Goal: Check status

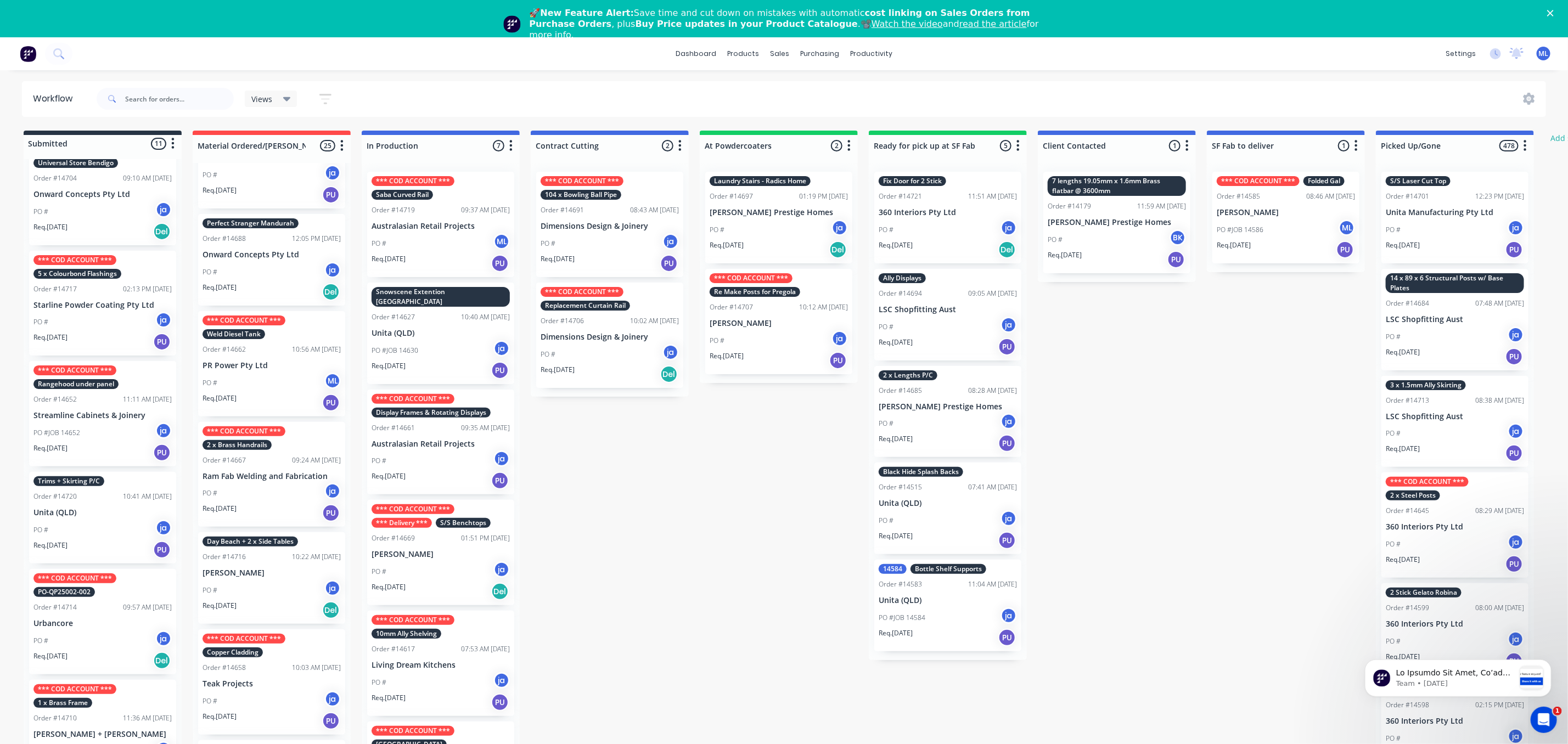
scroll to position [1290, 0]
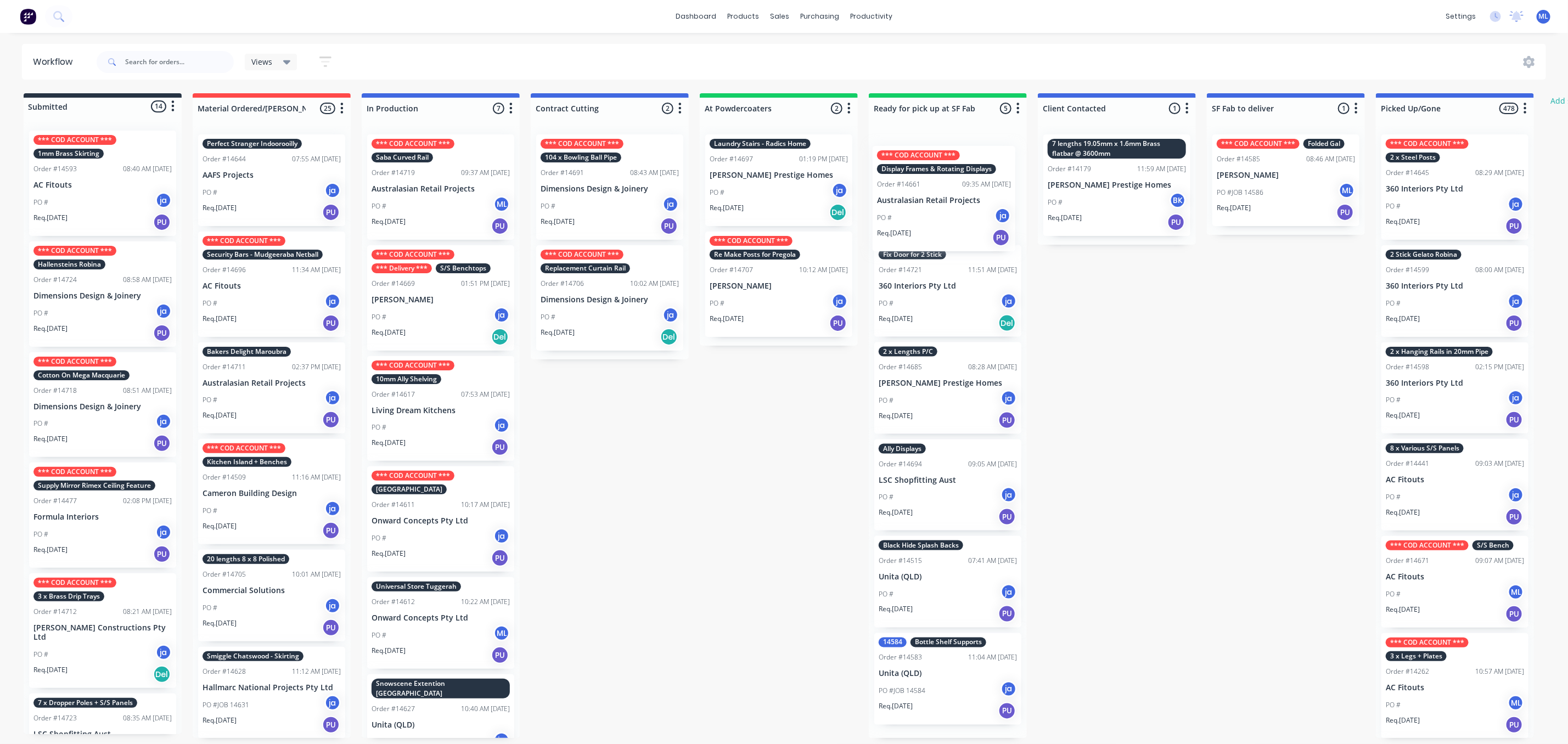
drag, startPoint x: 447, startPoint y: 183, endPoint x: 958, endPoint y: 195, distance: 511.1
click at [958, 195] on div "Submitted 14 Status colour #273444 hex #273444 Save Cancel Summaries Total orde…" at bounding box center [906, 415] width 1830 height 645
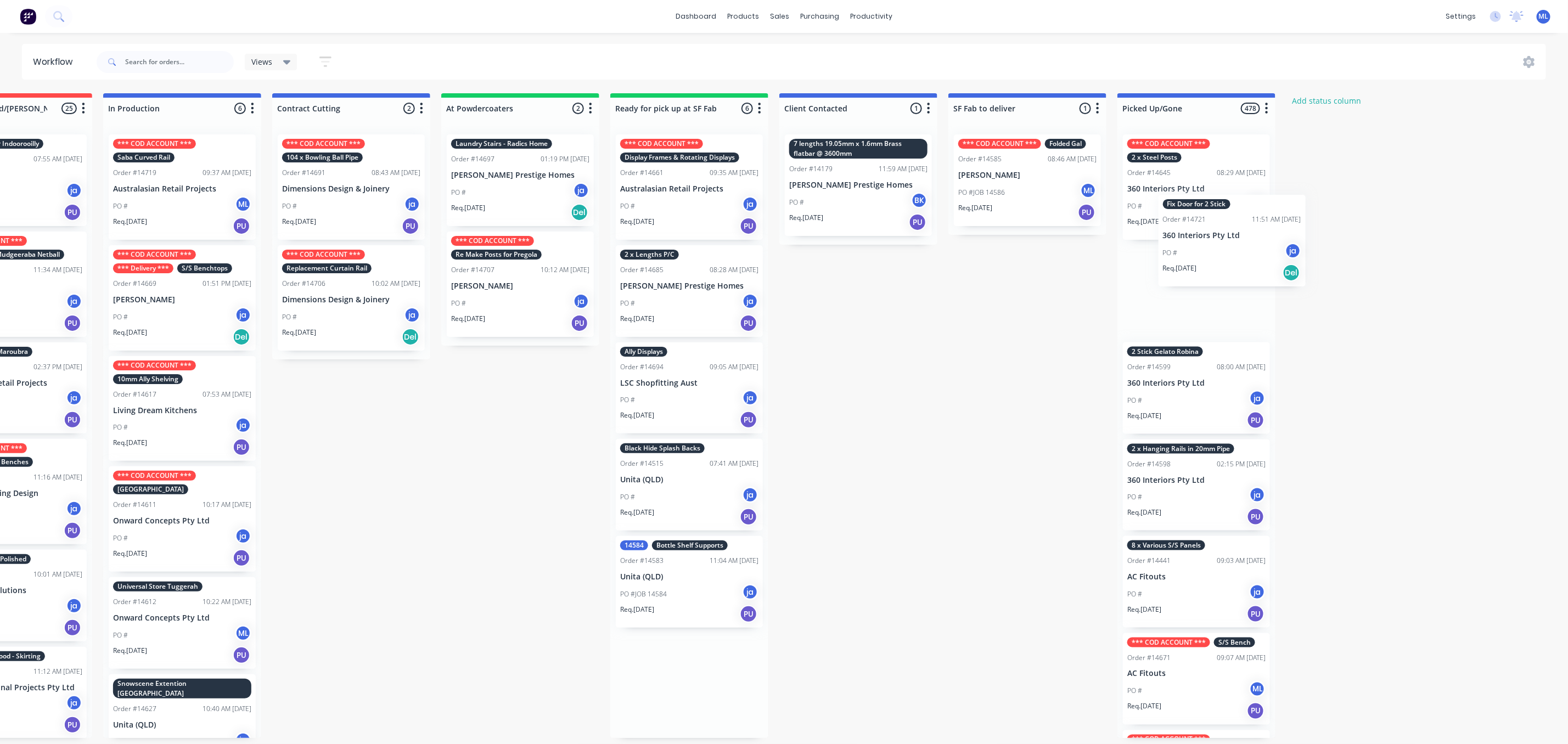
drag, startPoint x: 942, startPoint y: 269, endPoint x: 1226, endPoint y: 228, distance: 286.9
click at [1226, 228] on div "Submitted 14 Status colour #273444 hex #273444 Save Cancel Summaries Total orde…" at bounding box center [648, 415] width 1830 height 645
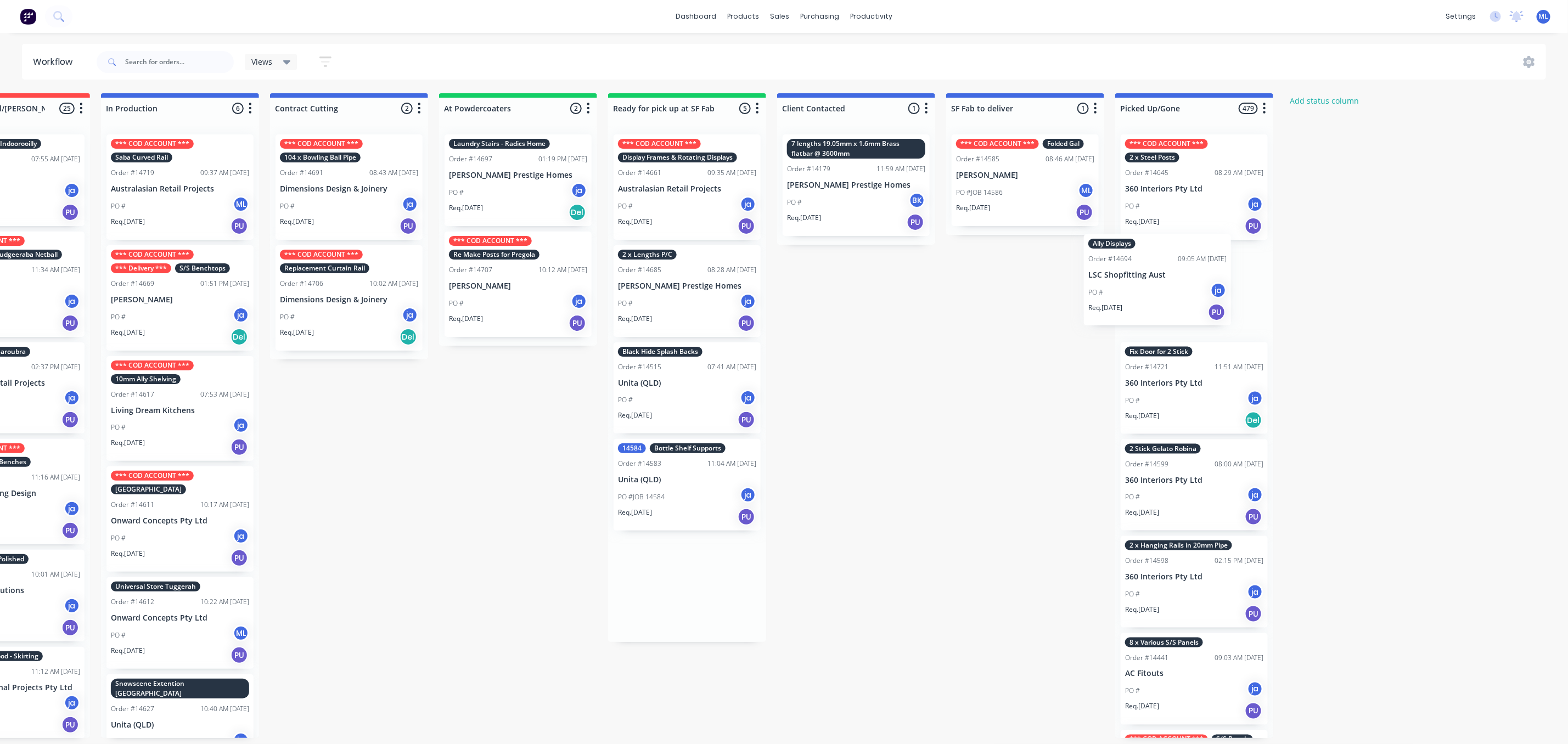
drag, startPoint x: 673, startPoint y: 372, endPoint x: 1168, endPoint y: 268, distance: 505.8
click at [1168, 268] on div "Submitted 14 Status colour #273444 hex #273444 Save Cancel Summaries Total orde…" at bounding box center [646, 415] width 1830 height 645
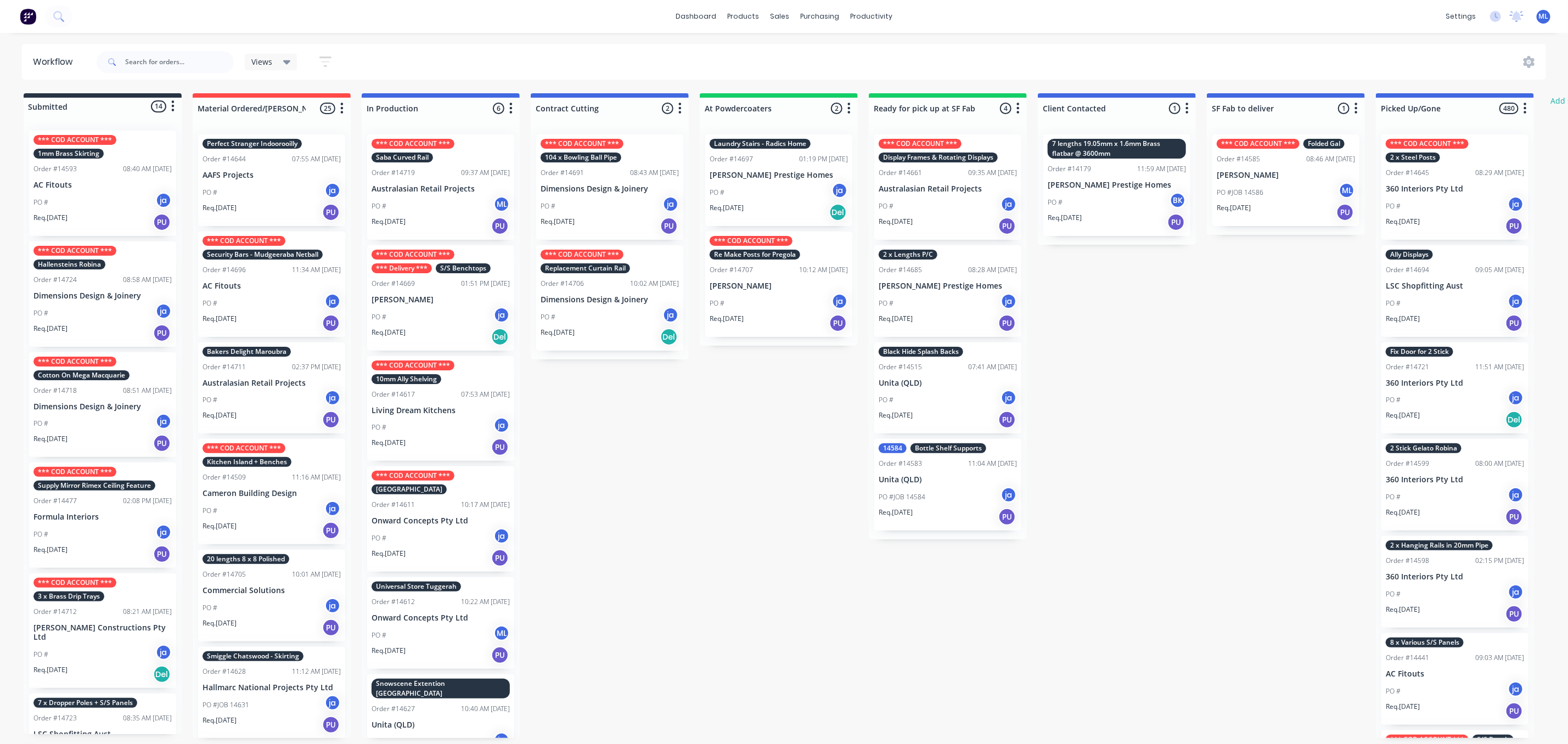
scroll to position [0, 0]
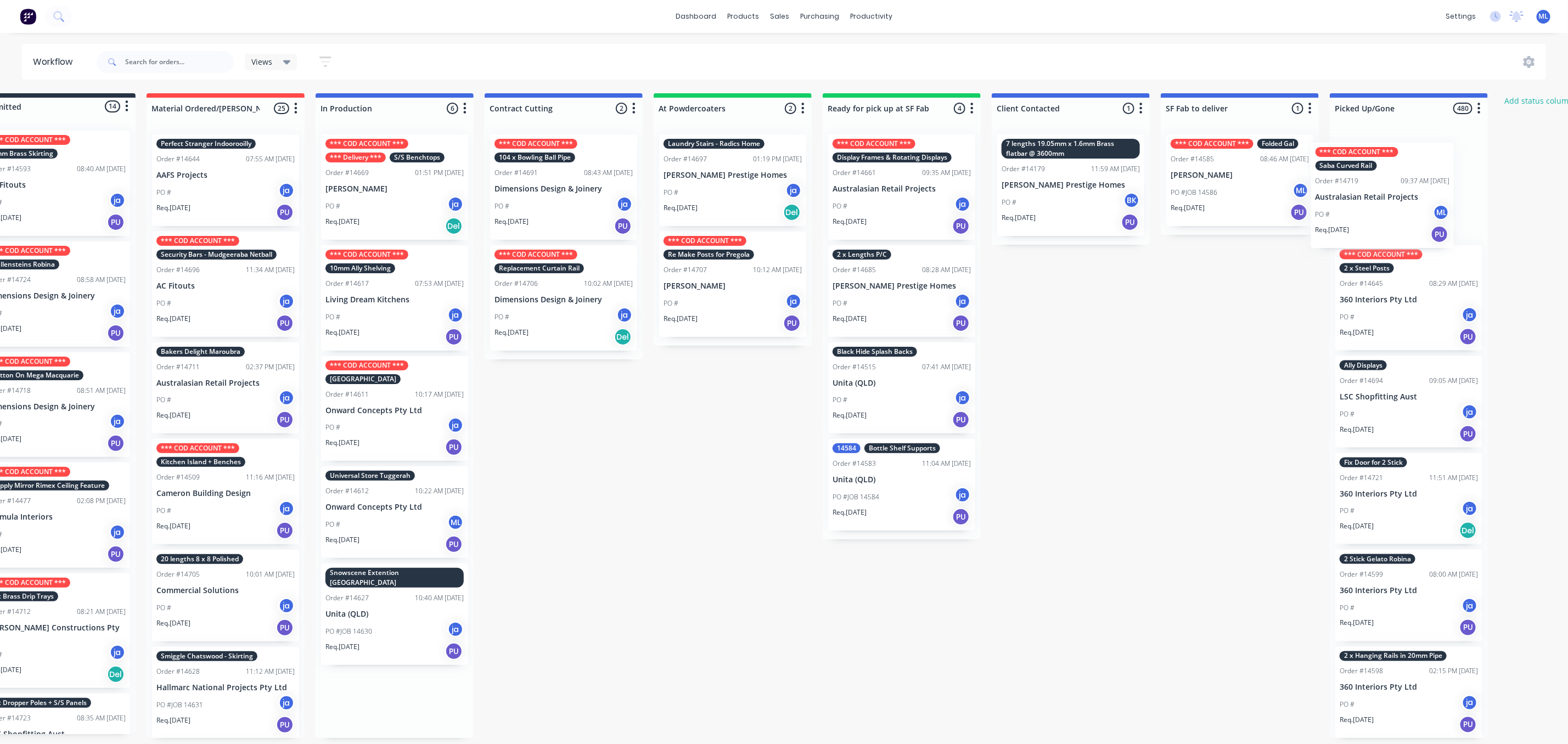
drag, startPoint x: 436, startPoint y: 180, endPoint x: 1383, endPoint y: 195, distance: 947.1
click at [1383, 195] on div "Submitted 14 Status colour #273444 hex #273444 Save Cancel Summaries Total orde…" at bounding box center [861, 415] width 1830 height 645
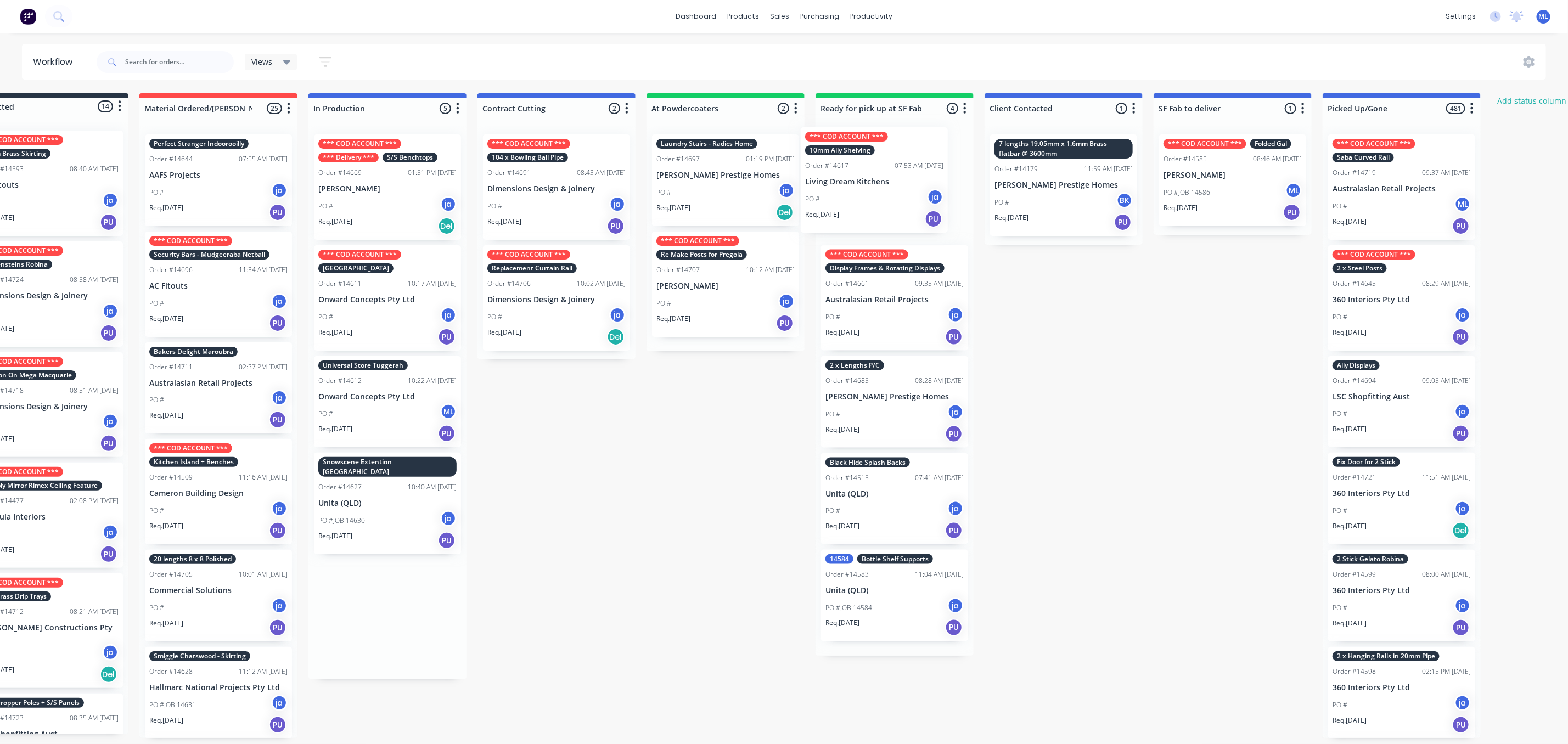
scroll to position [1, 53]
drag, startPoint x: 357, startPoint y: 271, endPoint x: 864, endPoint y: 150, distance: 521.2
click at [864, 150] on div "Submitted 14 Status colour #273444 hex #273444 Save Cancel Summaries Total orde…" at bounding box center [853, 415] width 1830 height 645
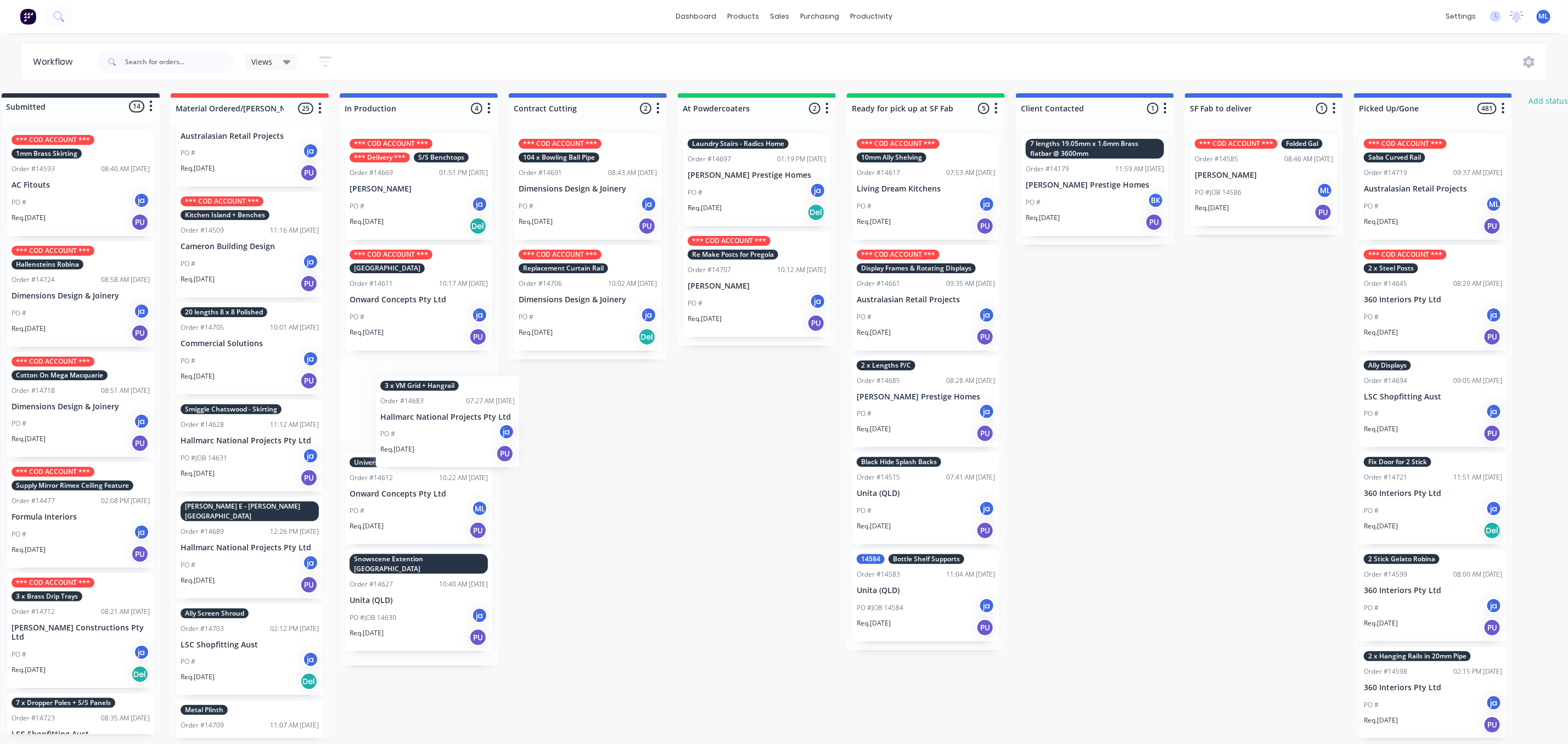
scroll to position [0, 20]
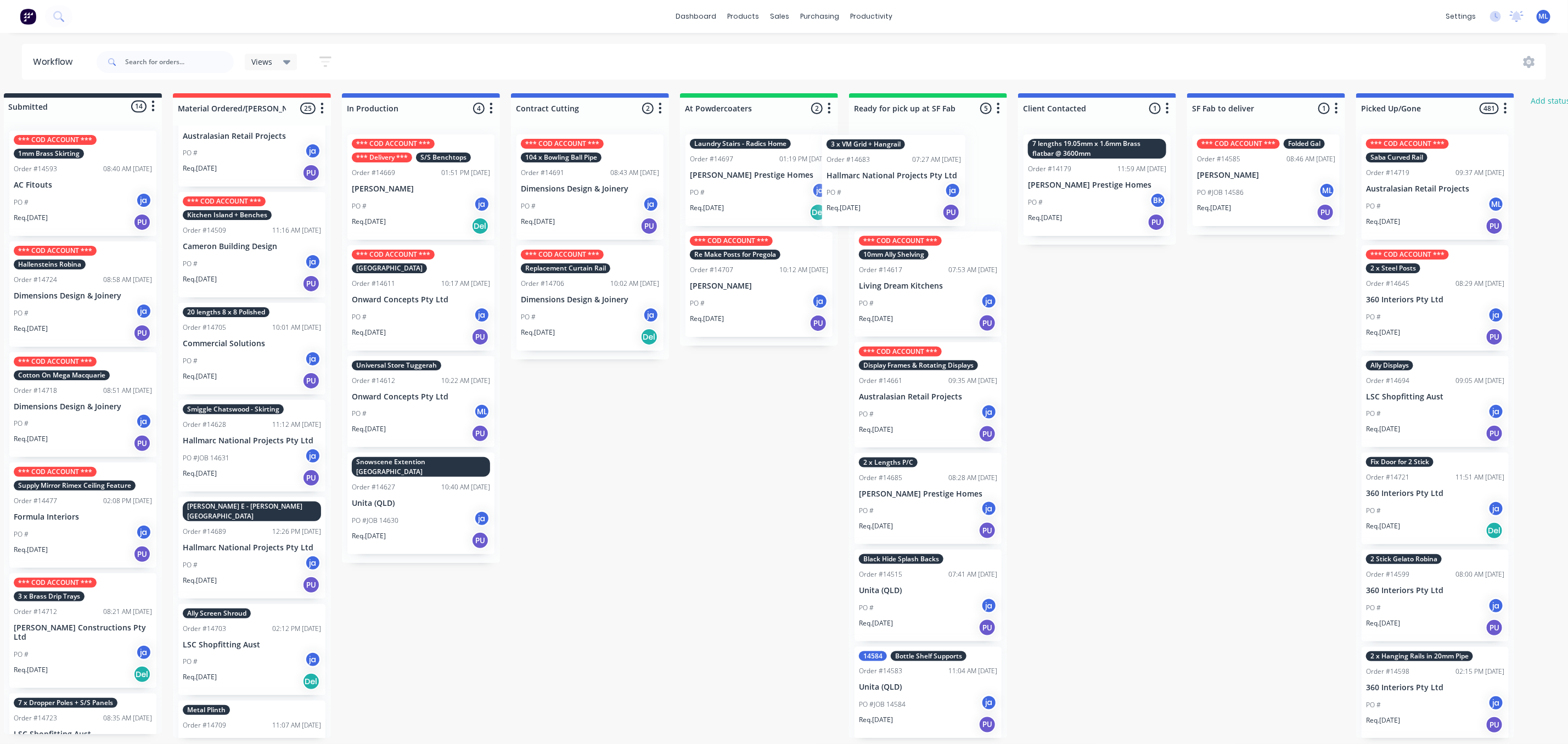
drag, startPoint x: 206, startPoint y: 536, endPoint x: 889, endPoint y: 171, distance: 774.4
click at [889, 171] on div "Submitted 14 Status colour #273444 hex #273444 Save Cancel Summaries Total orde…" at bounding box center [887, 415] width 1830 height 645
